Goal: Task Accomplishment & Management: Use online tool/utility

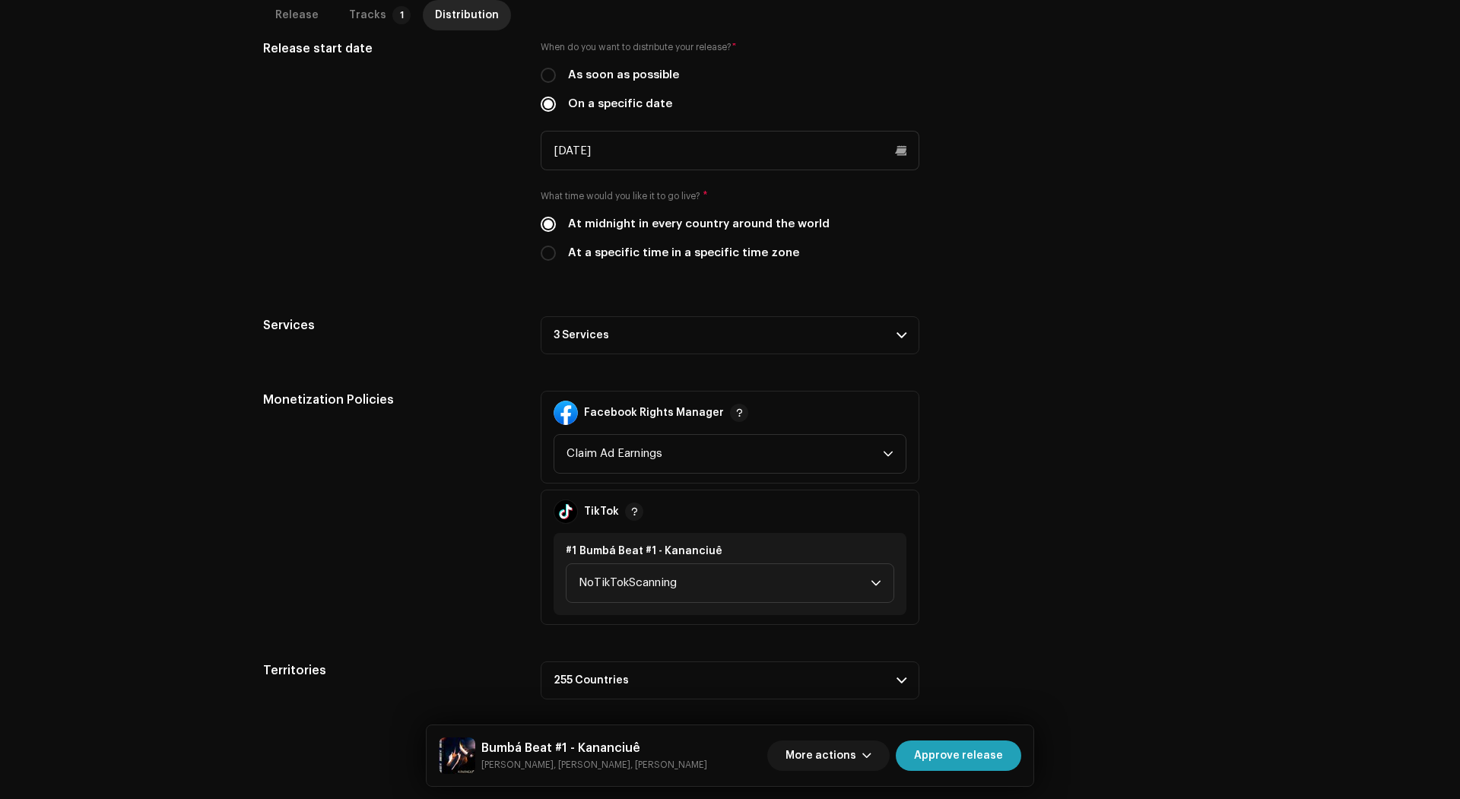
scroll to position [429, 0]
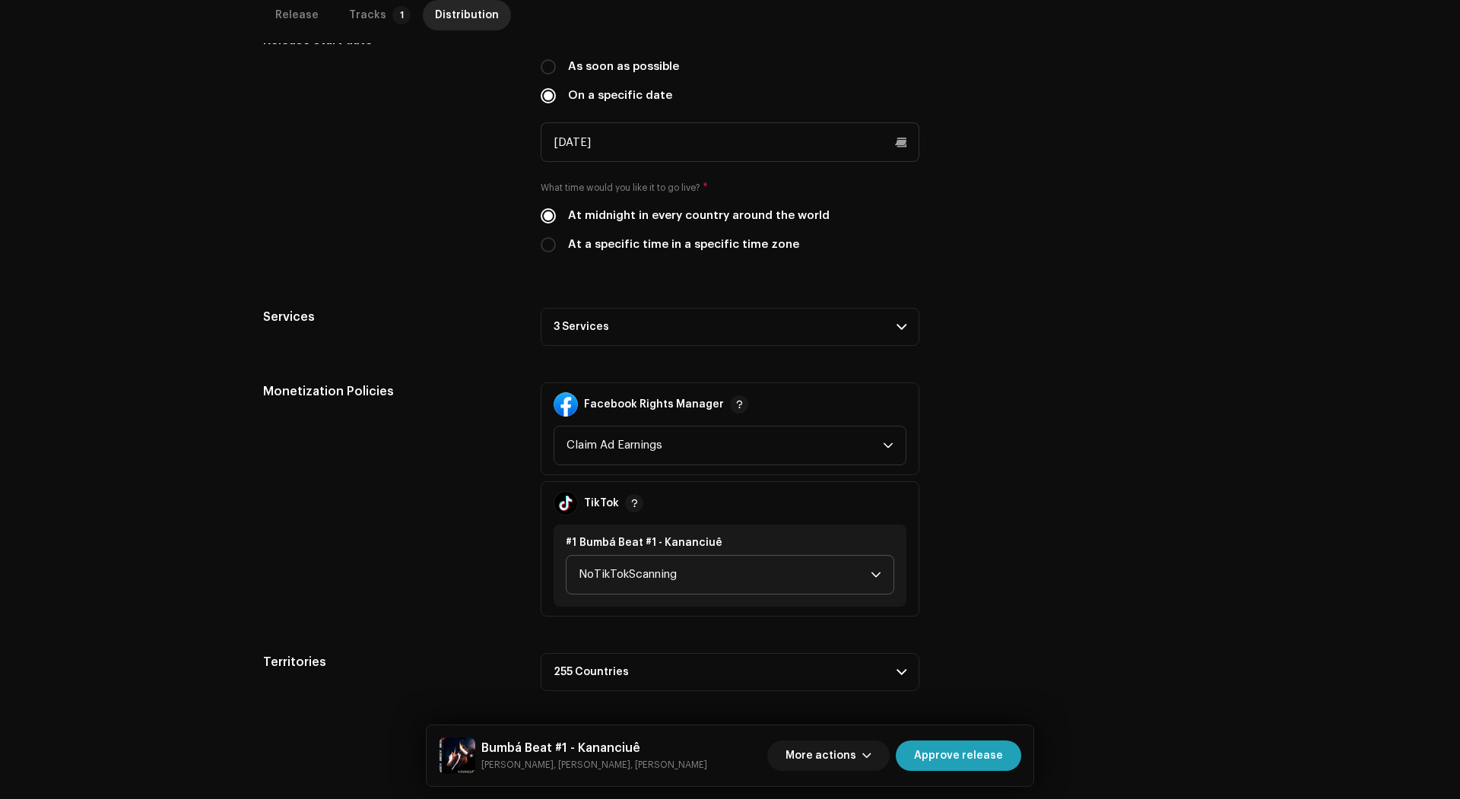
click at [814, 584] on span "NoTikTokScanning" at bounding box center [725, 575] width 292 height 38
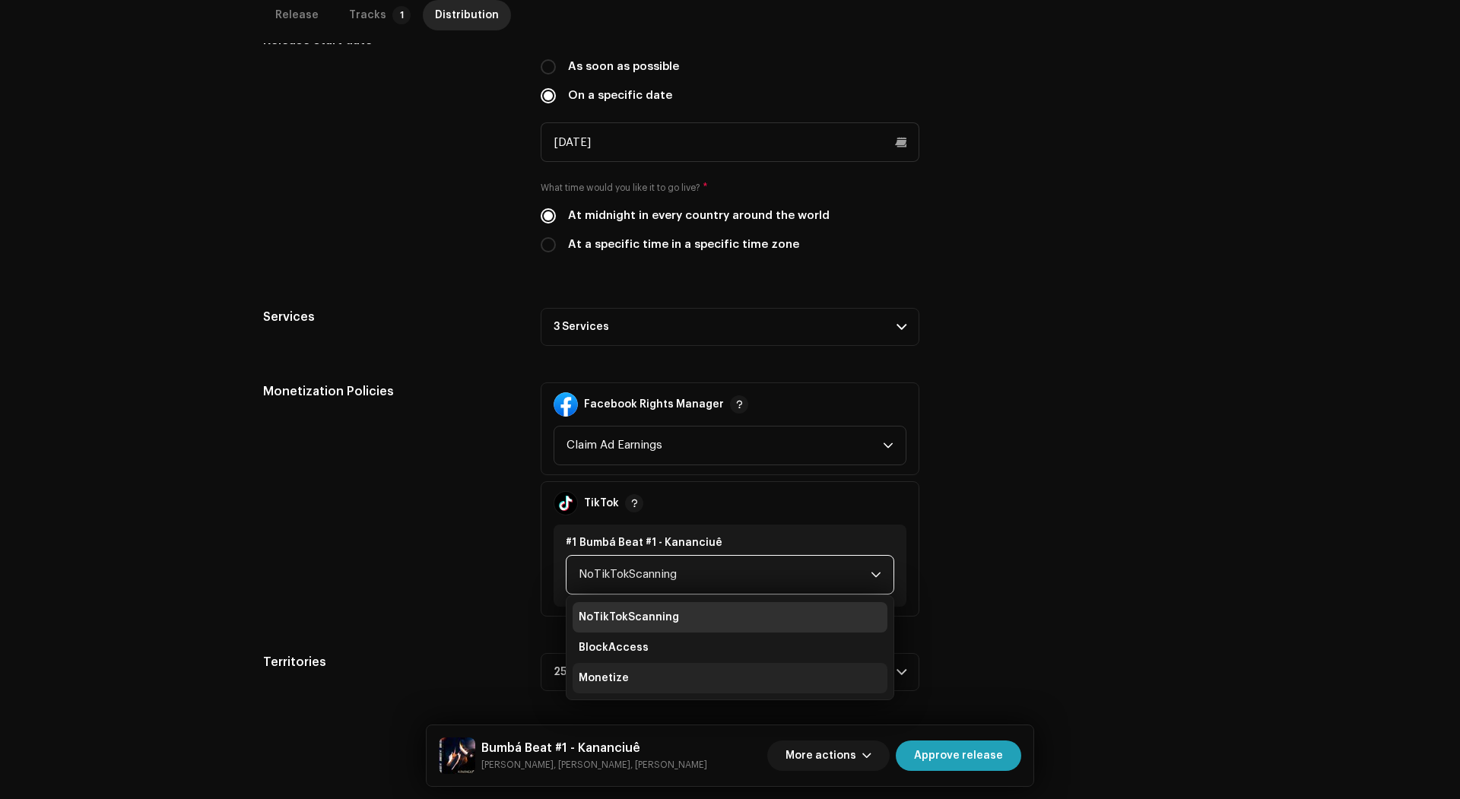
click at [719, 677] on li "Monetize" at bounding box center [730, 678] width 315 height 30
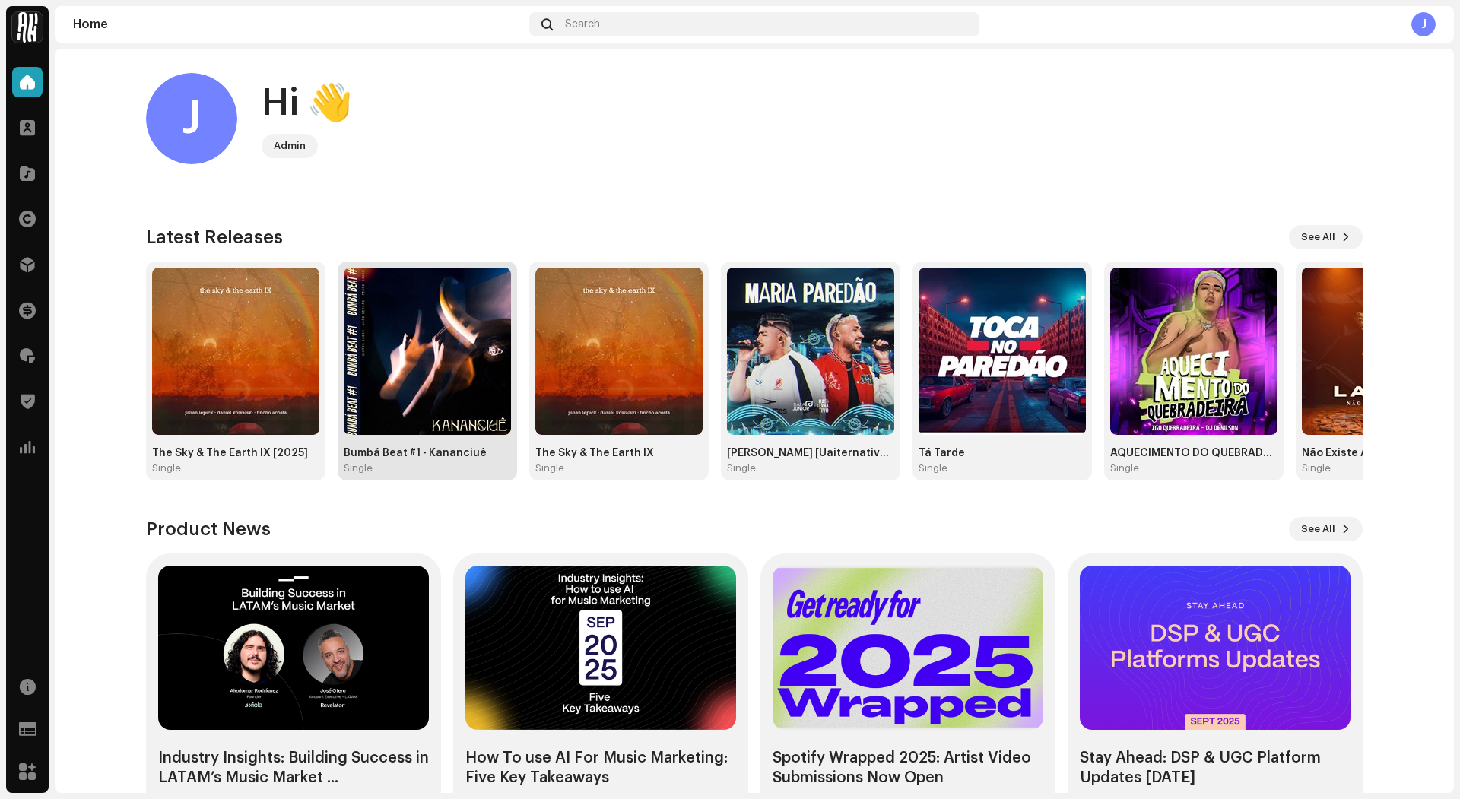
click at [408, 311] on img at bounding box center [427, 351] width 167 height 167
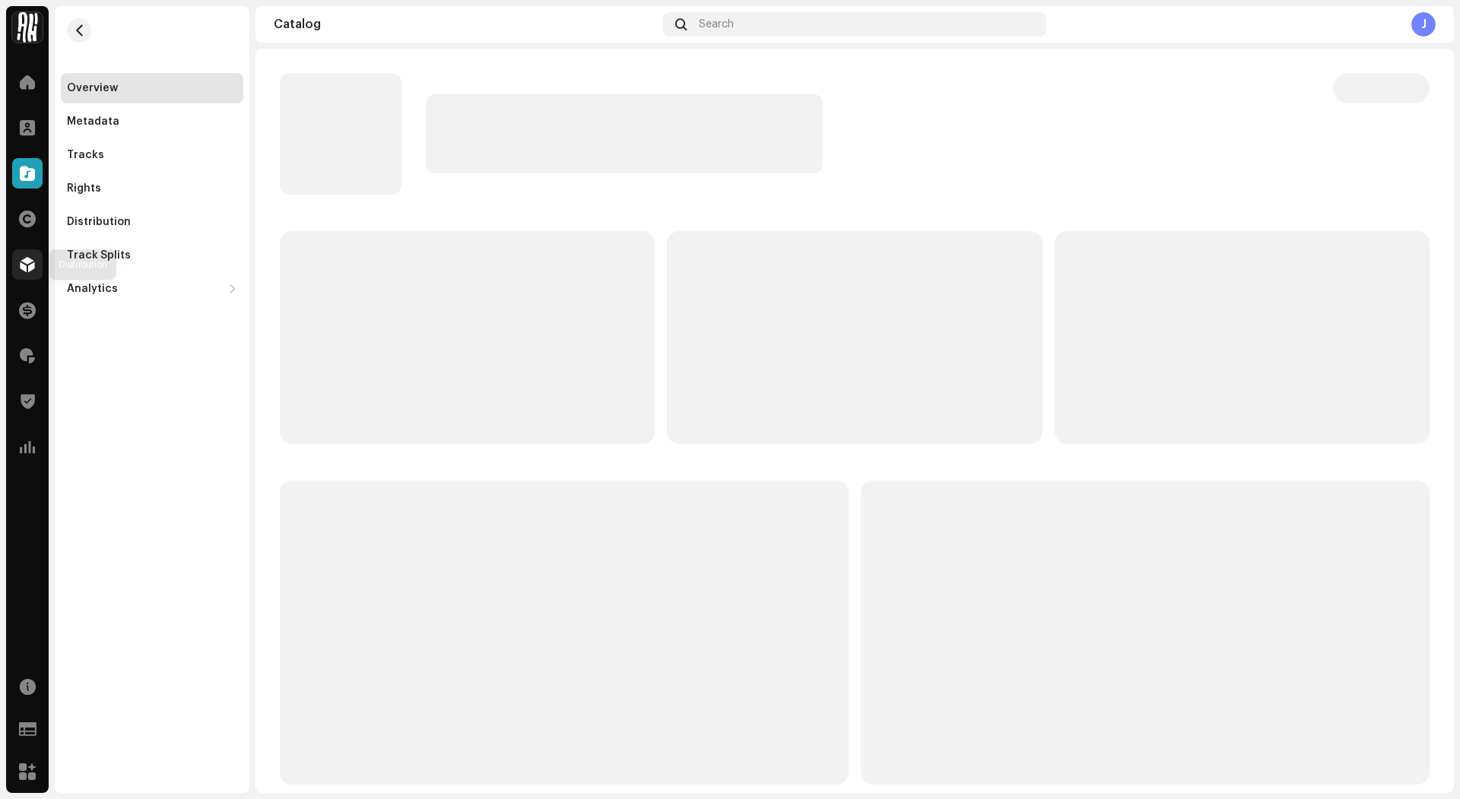
click at [33, 265] on span at bounding box center [27, 264] width 15 height 12
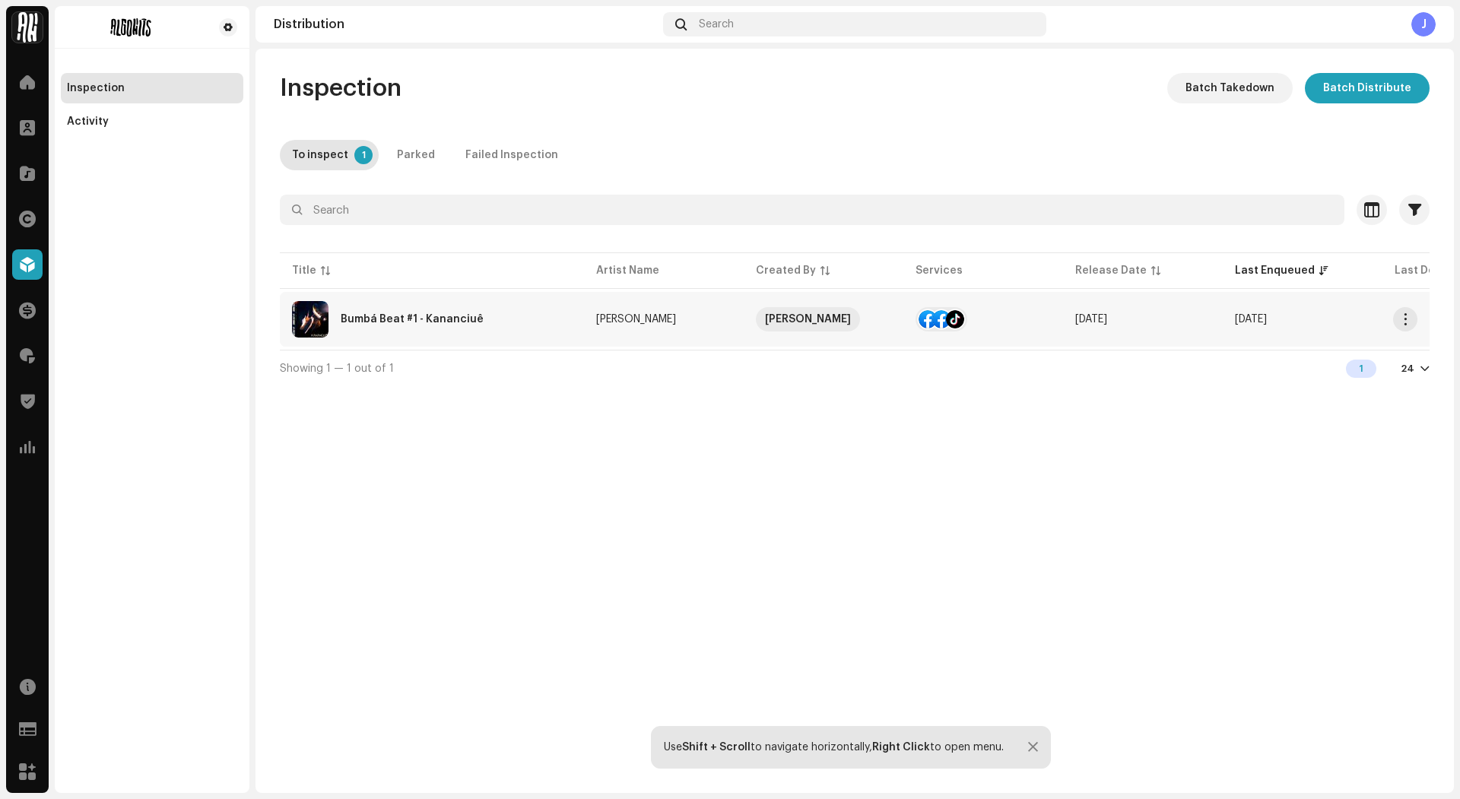
click at [522, 317] on div "Bumbá Beat #1 - Kananciuê" at bounding box center [432, 319] width 280 height 36
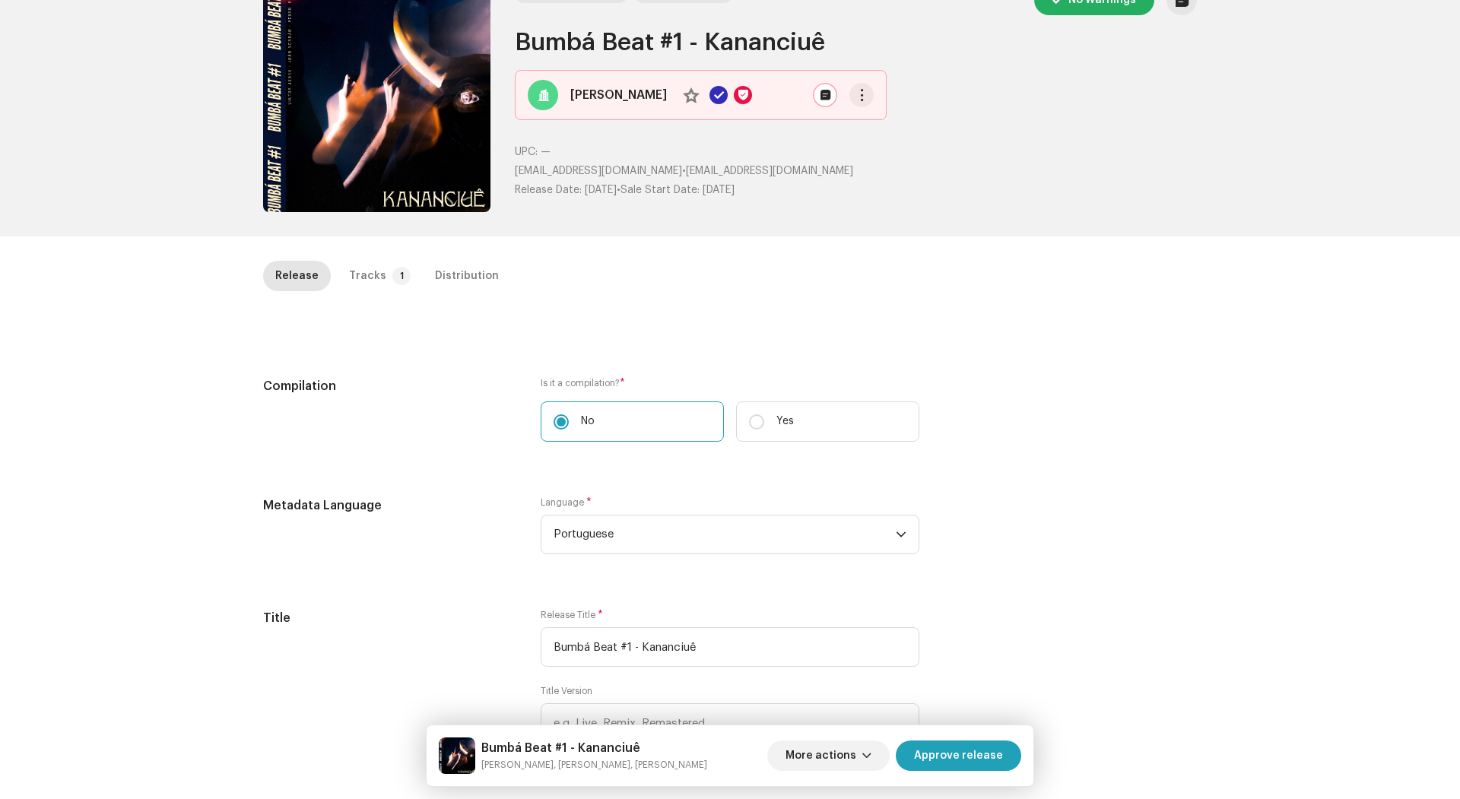
scroll to position [77, 0]
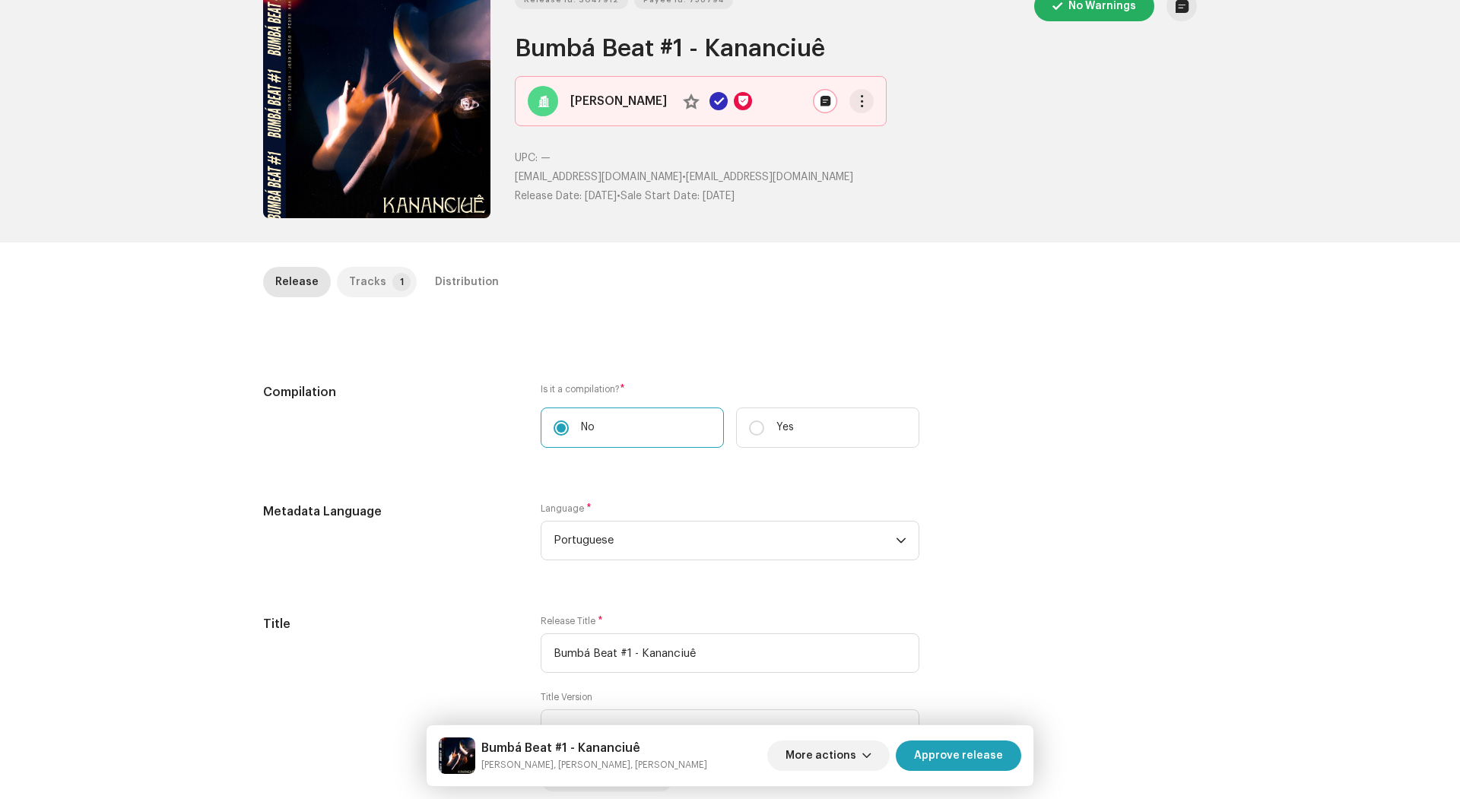
click at [370, 272] on div "Tracks" at bounding box center [367, 282] width 37 height 30
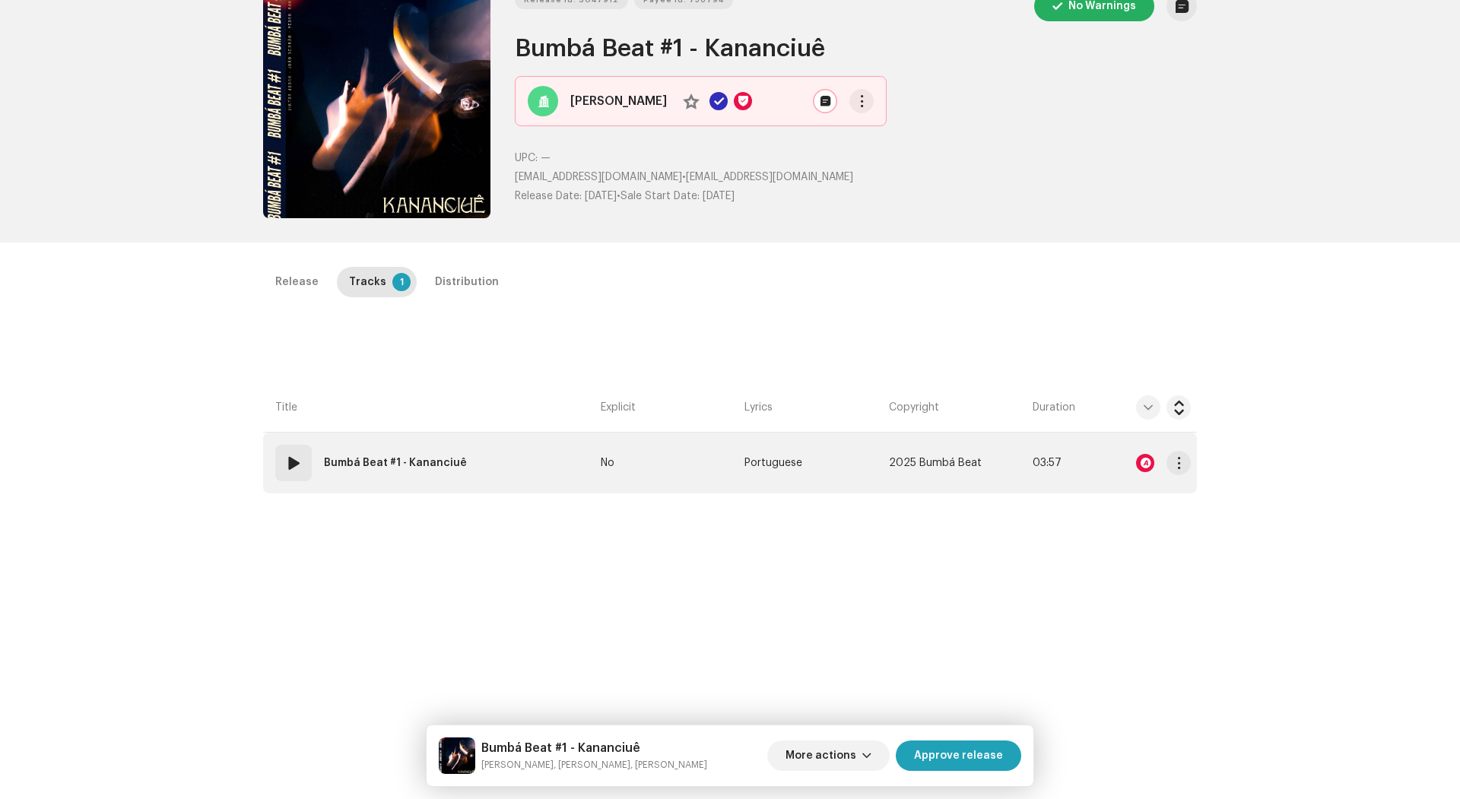
scroll to position [120, 0]
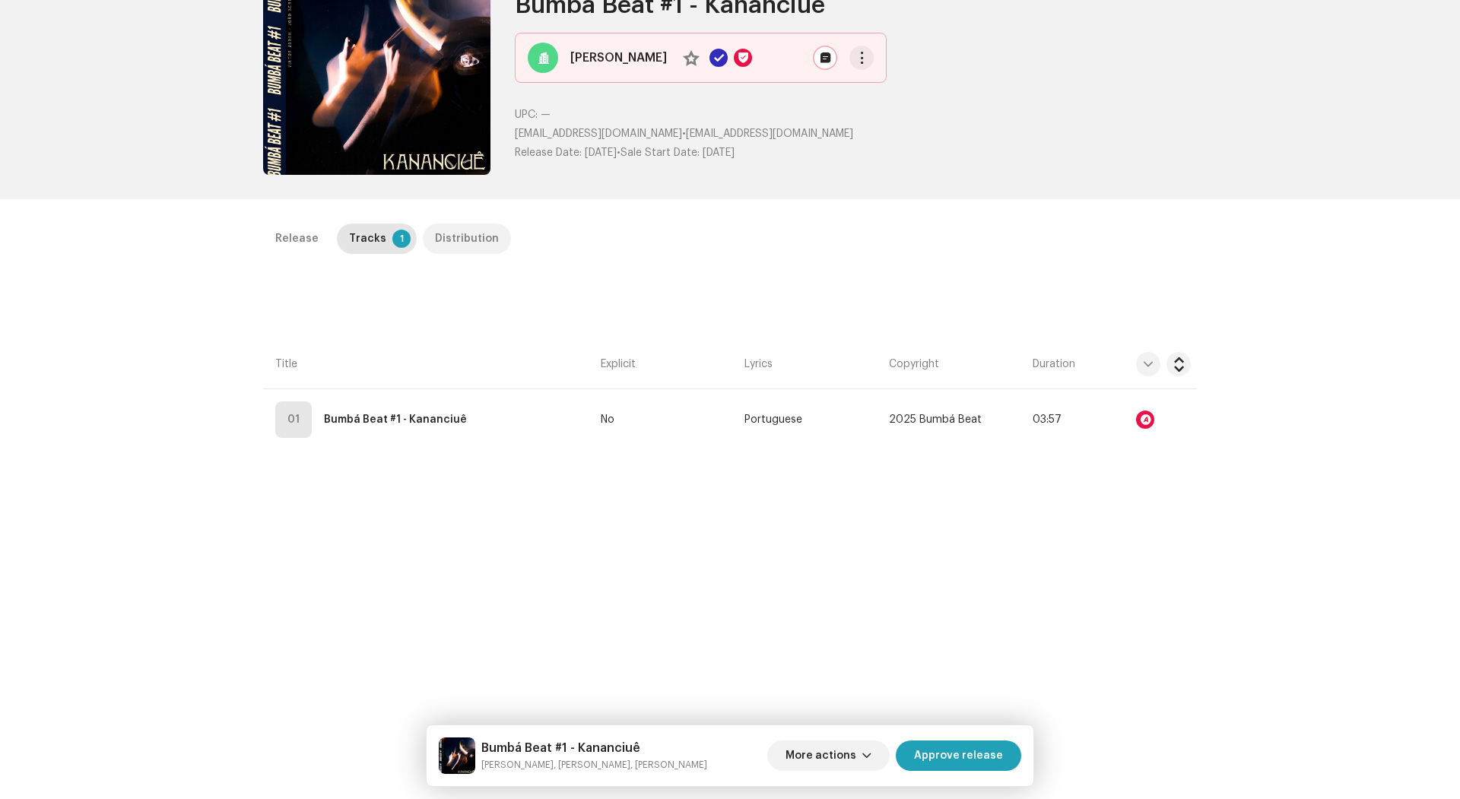
click at [490, 239] on p-tab "Distribution" at bounding box center [467, 239] width 88 height 30
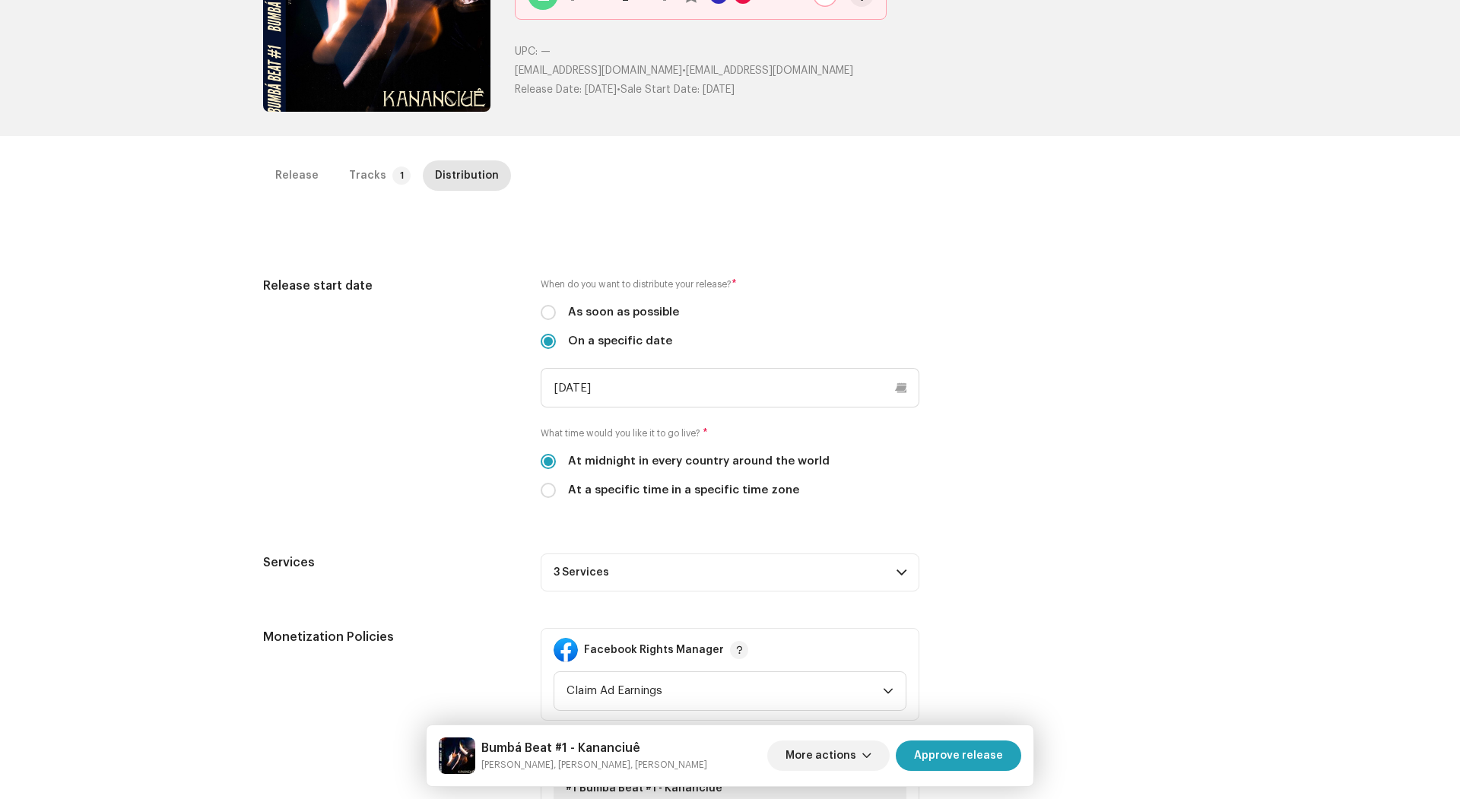
scroll to position [179, 0]
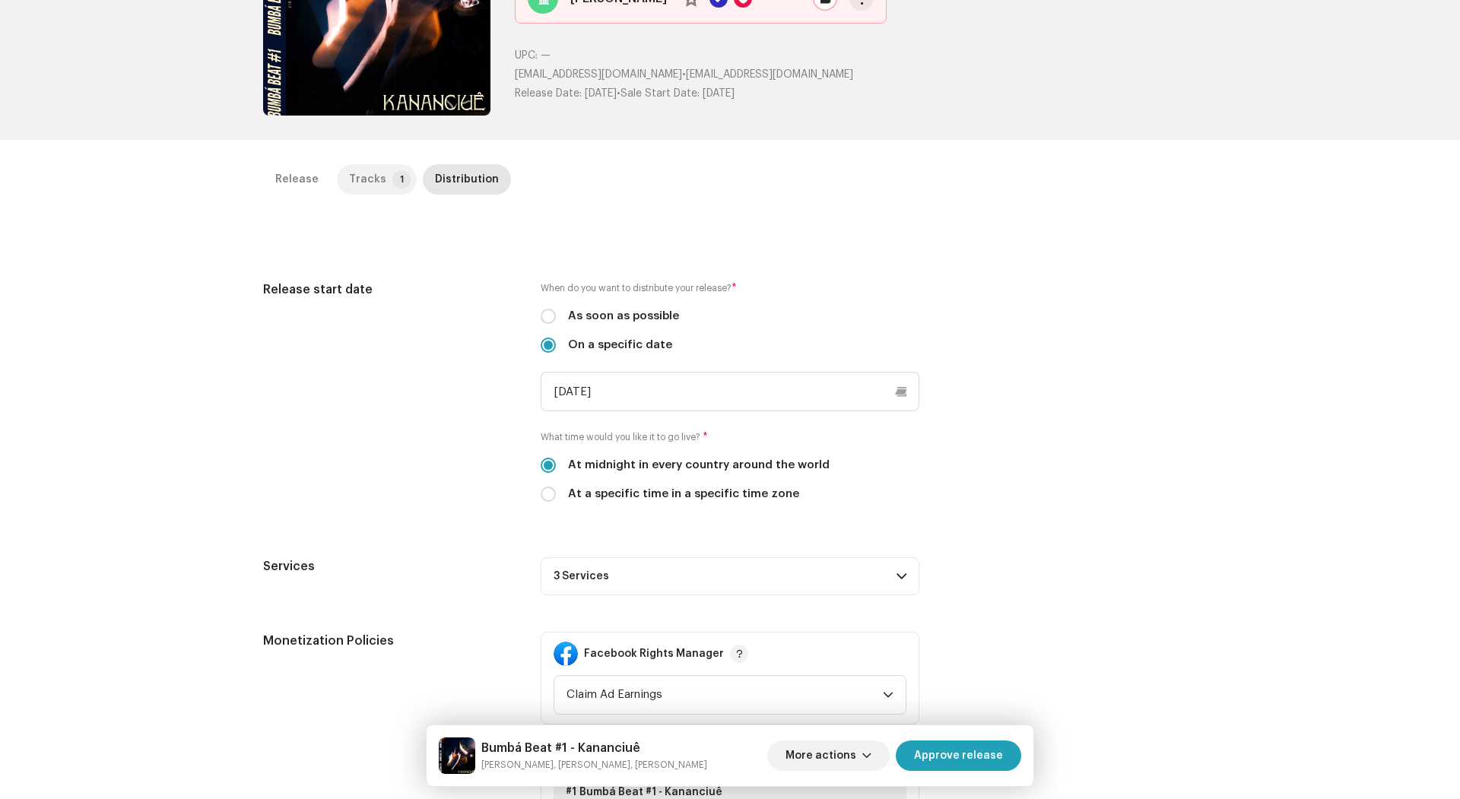
click at [376, 179] on p-tab "Tracks 1" at bounding box center [377, 179] width 80 height 30
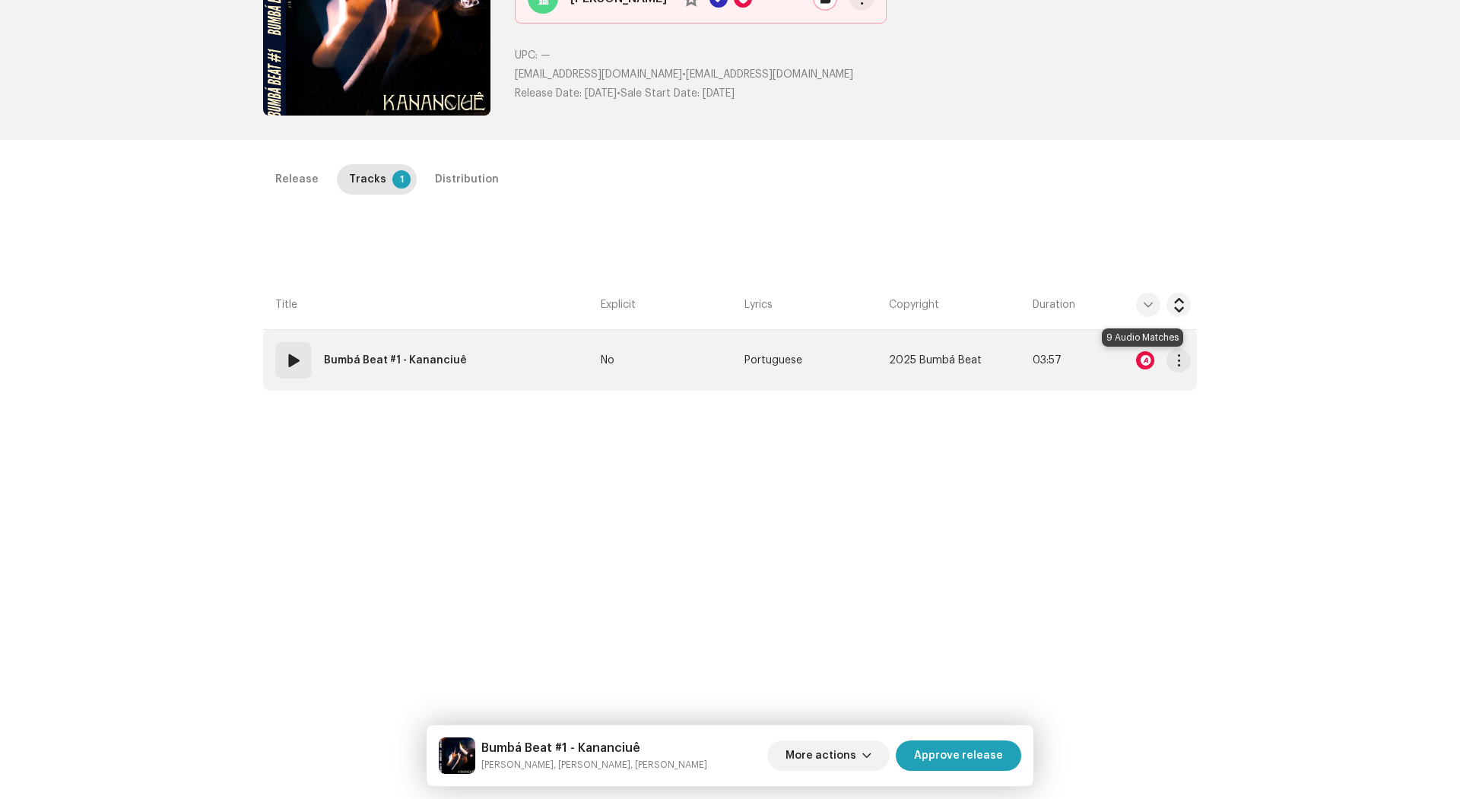
click at [1141, 357] on div at bounding box center [1145, 360] width 18 height 18
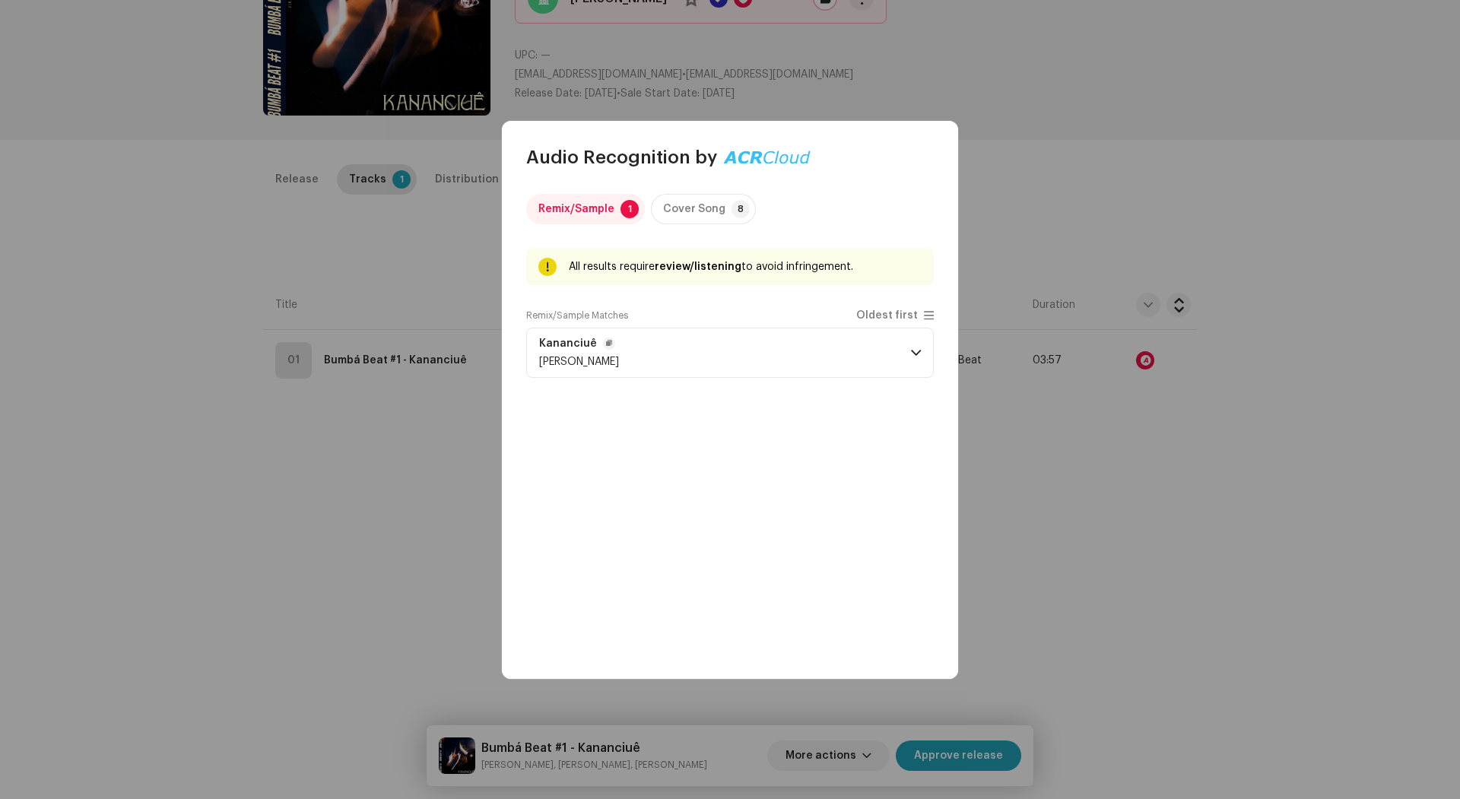
click at [914, 353] on span at bounding box center [916, 353] width 10 height 12
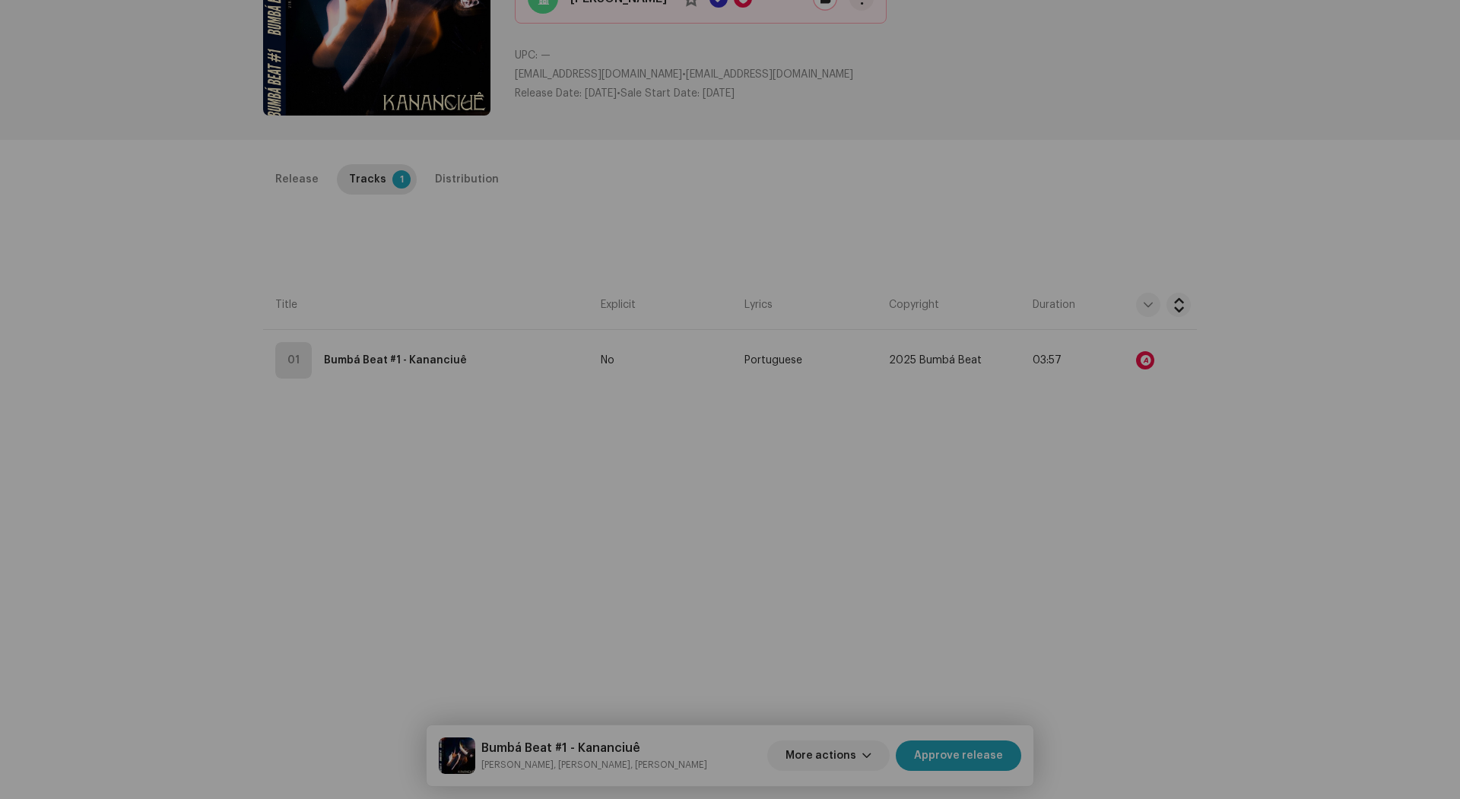
click at [417, 325] on div "Audio Recognition by Remix/Sample 1 Cover Song 8 All results require review/lis…" at bounding box center [730, 399] width 1460 height 799
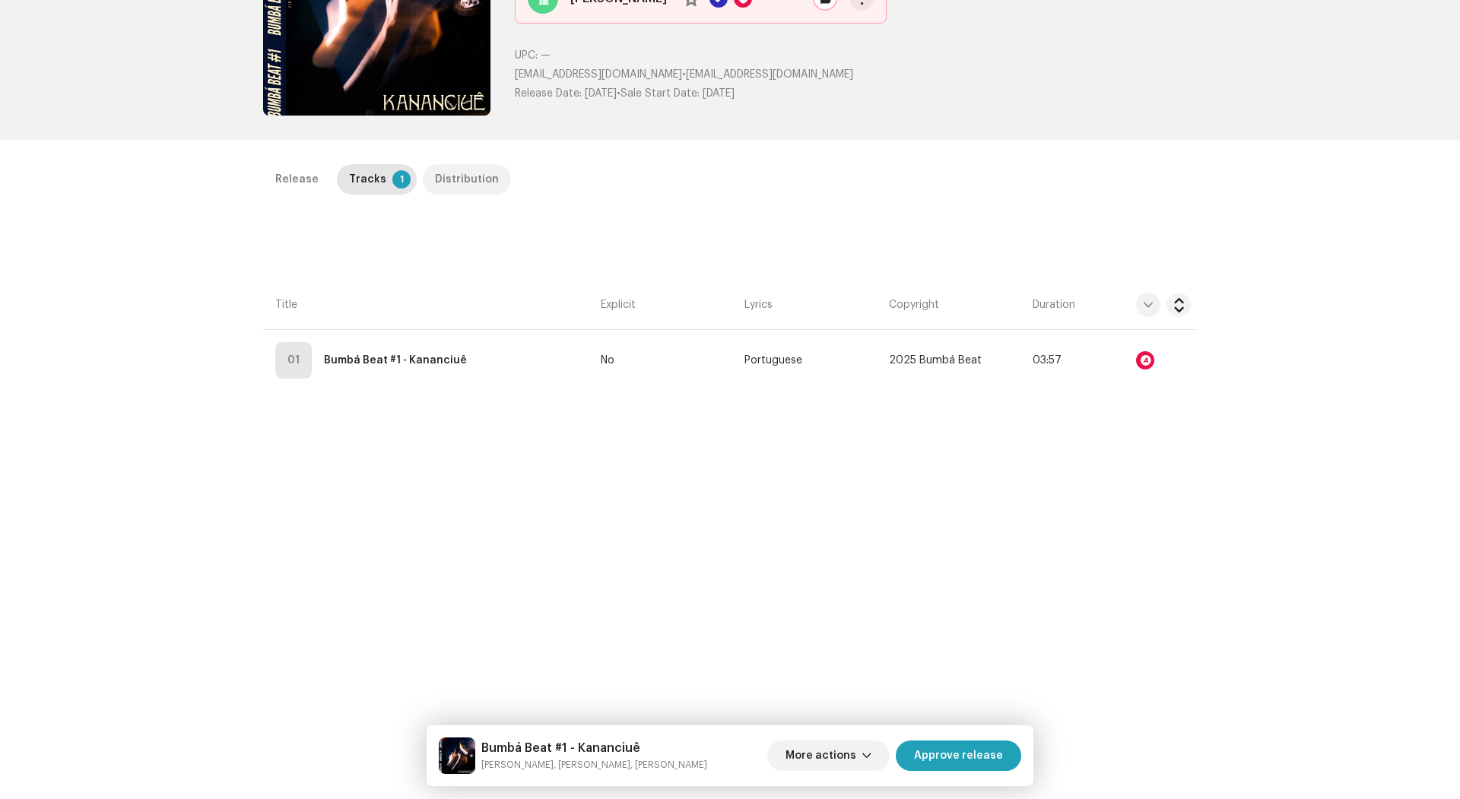
click at [453, 182] on div "Distribution" at bounding box center [467, 179] width 64 height 30
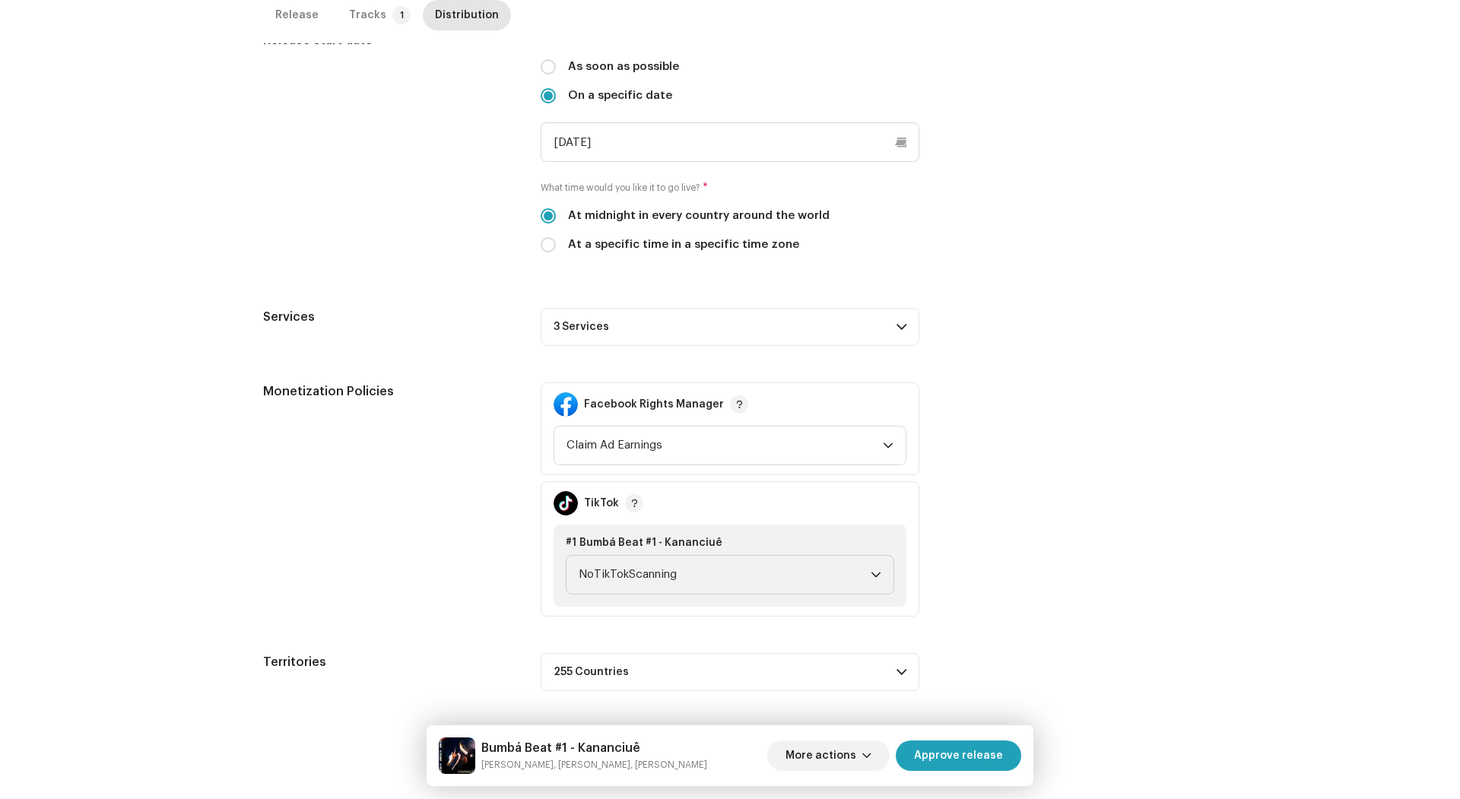
scroll to position [427, 0]
click at [857, 579] on span "NoTikTokScanning" at bounding box center [725, 577] width 292 height 38
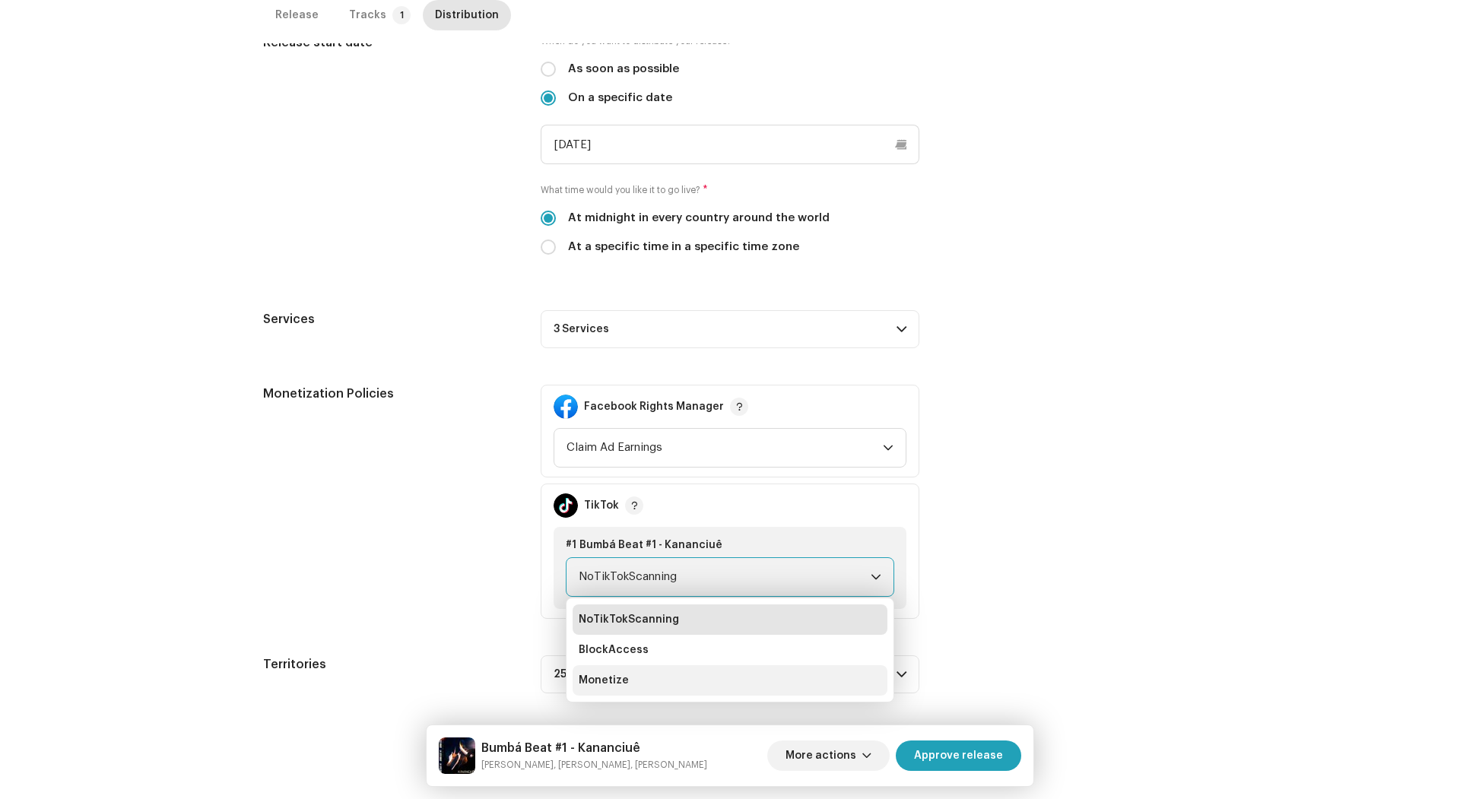
click at [702, 687] on li "Monetize" at bounding box center [730, 680] width 315 height 30
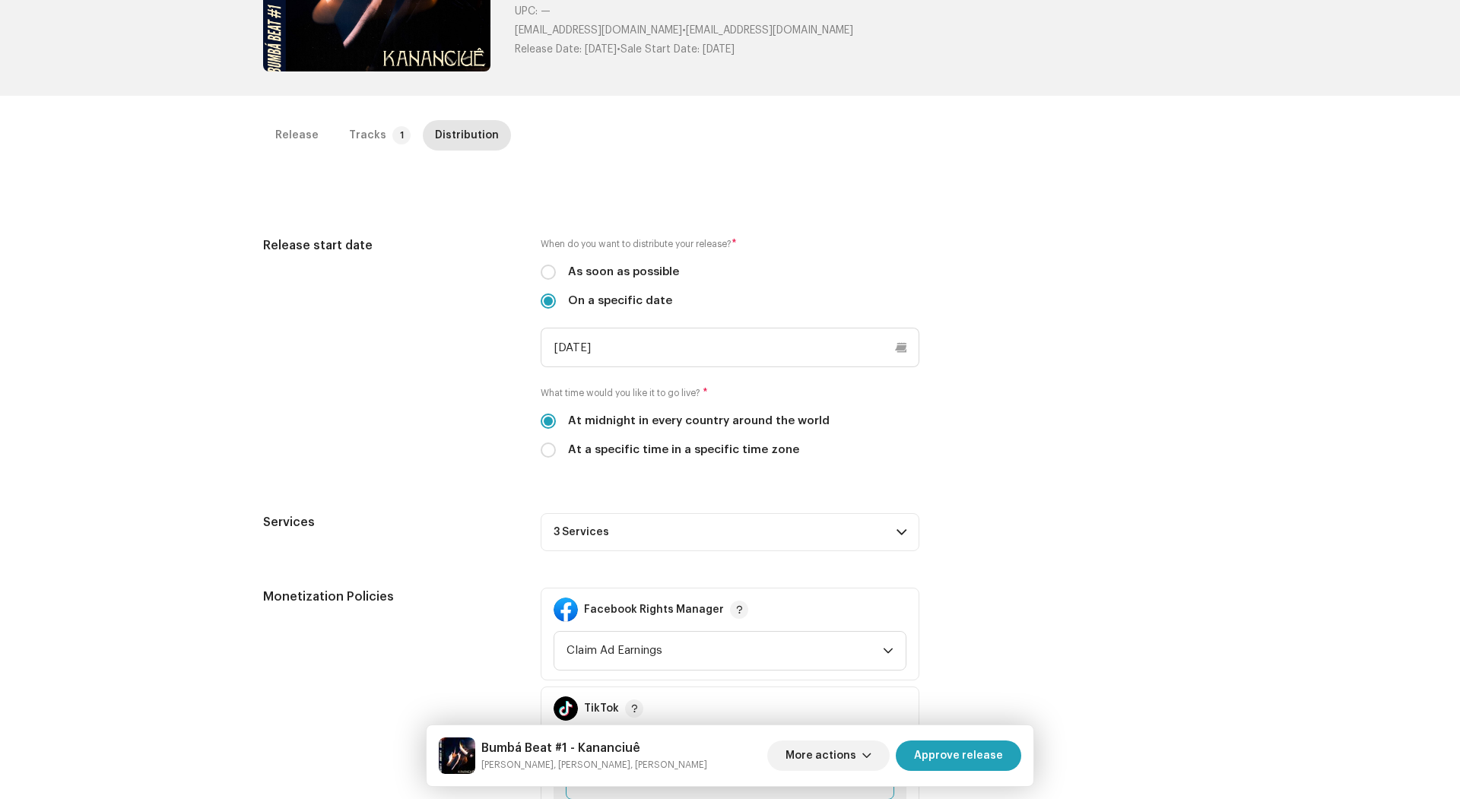
scroll to position [205, 0]
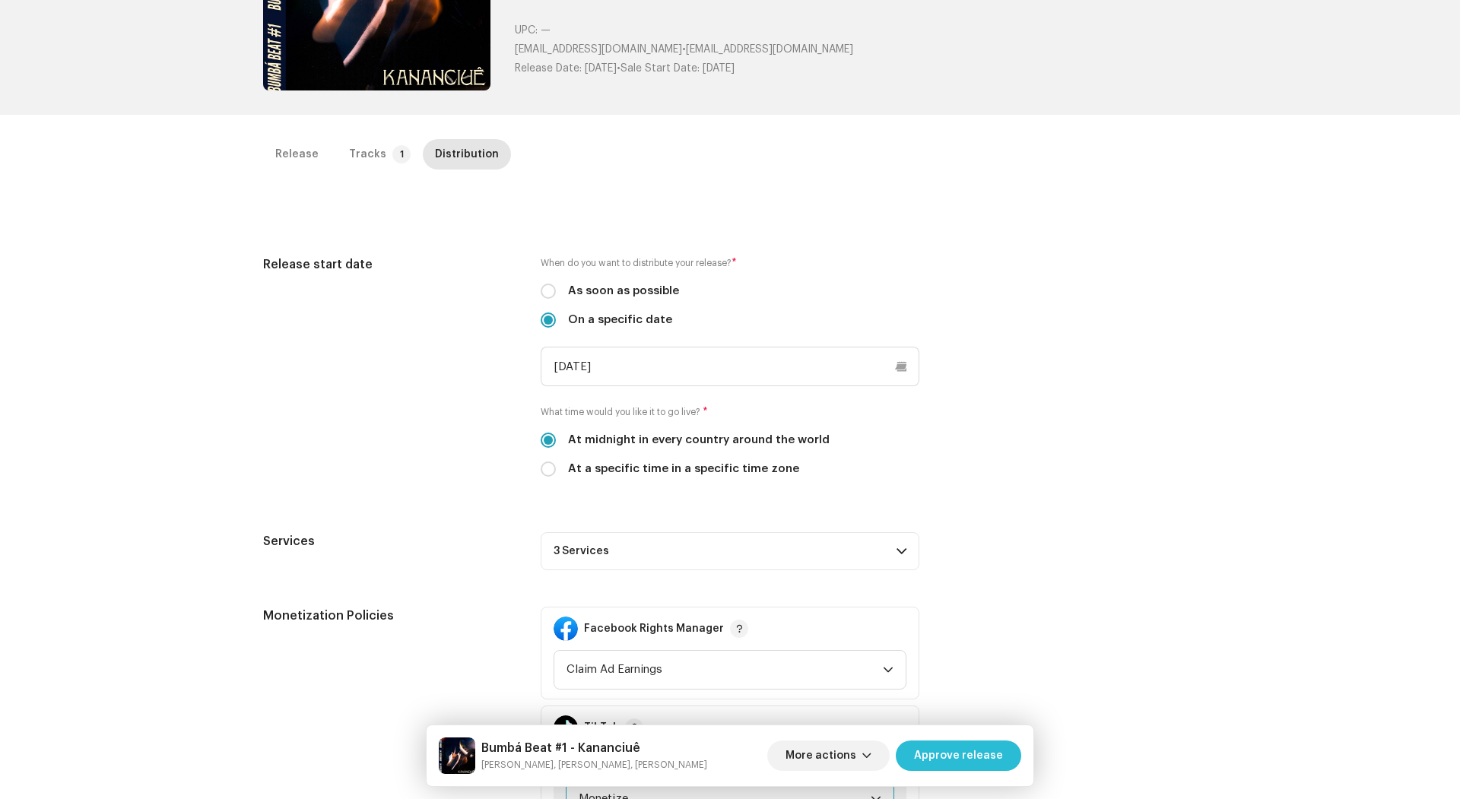
click at [1001, 752] on span "Approve release" at bounding box center [958, 756] width 89 height 30
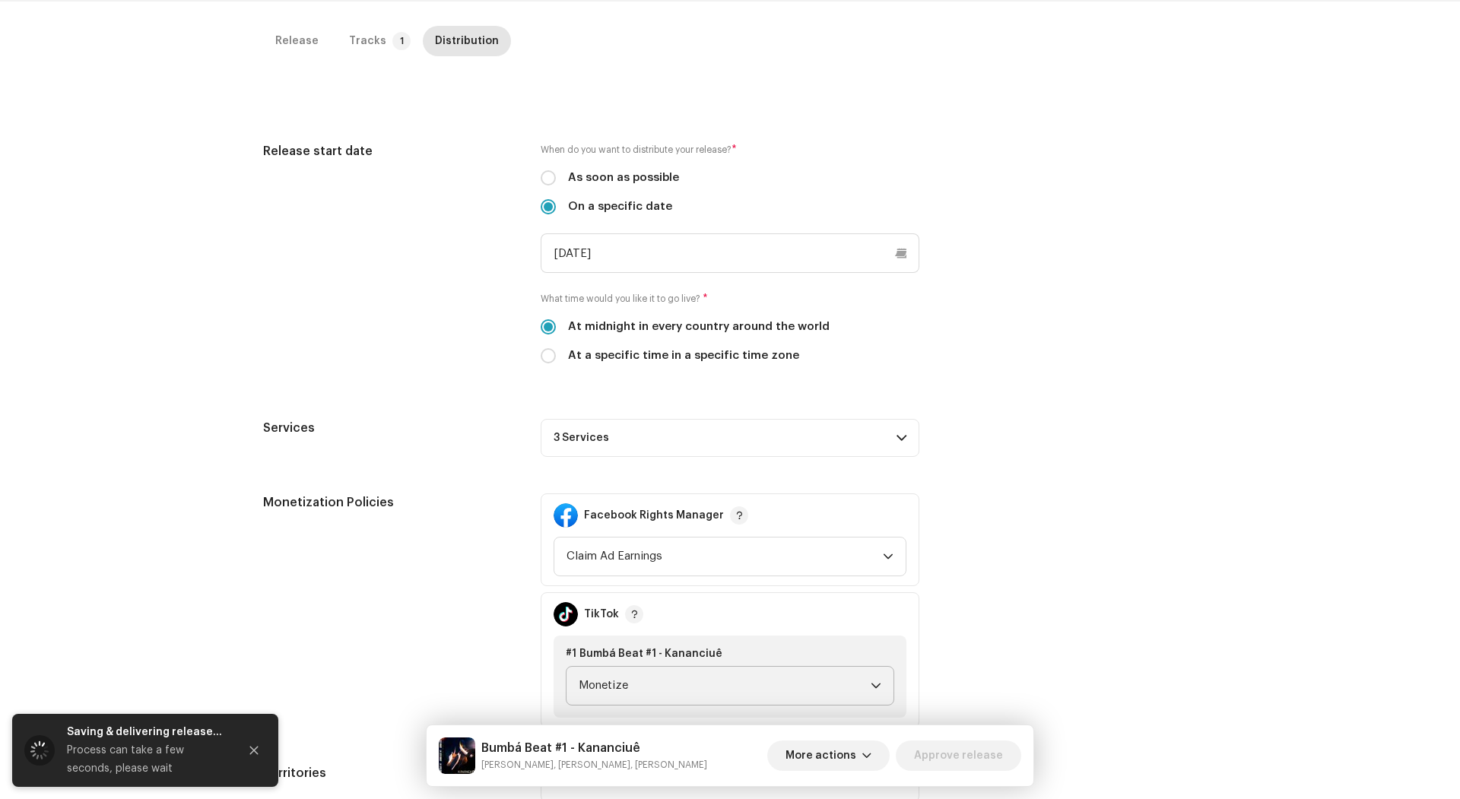
scroll to position [313, 0]
